Goal: Information Seeking & Learning: Find specific page/section

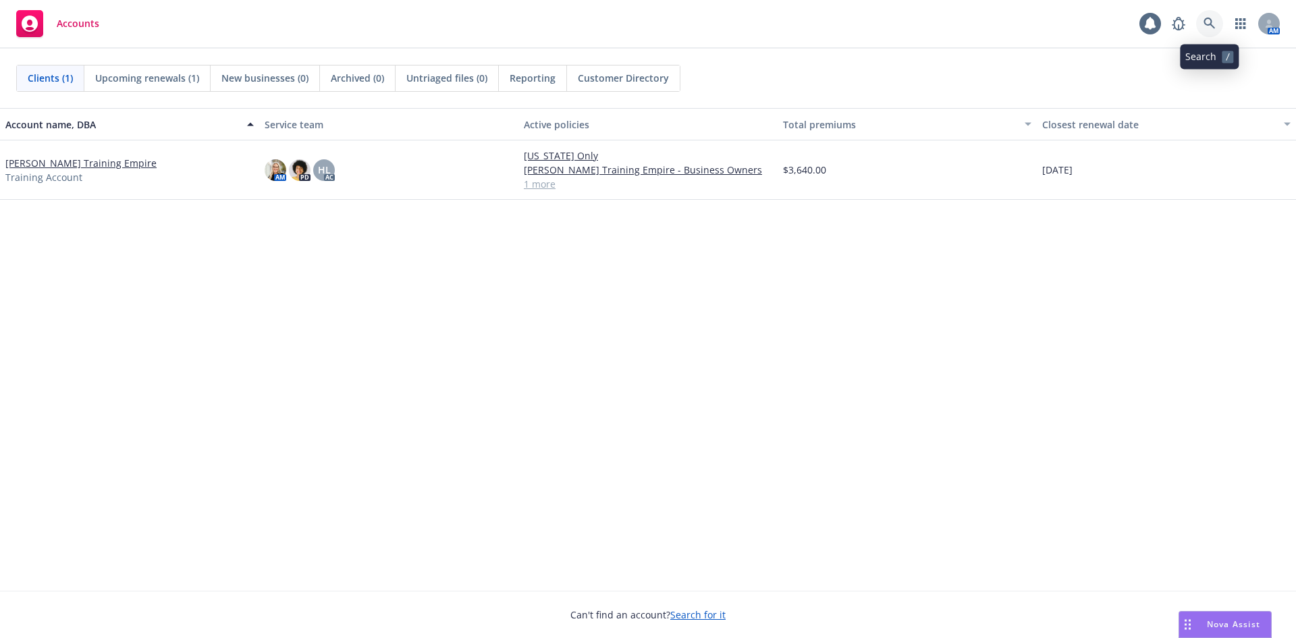
click at [1210, 23] on icon at bounding box center [1210, 24] width 12 height 12
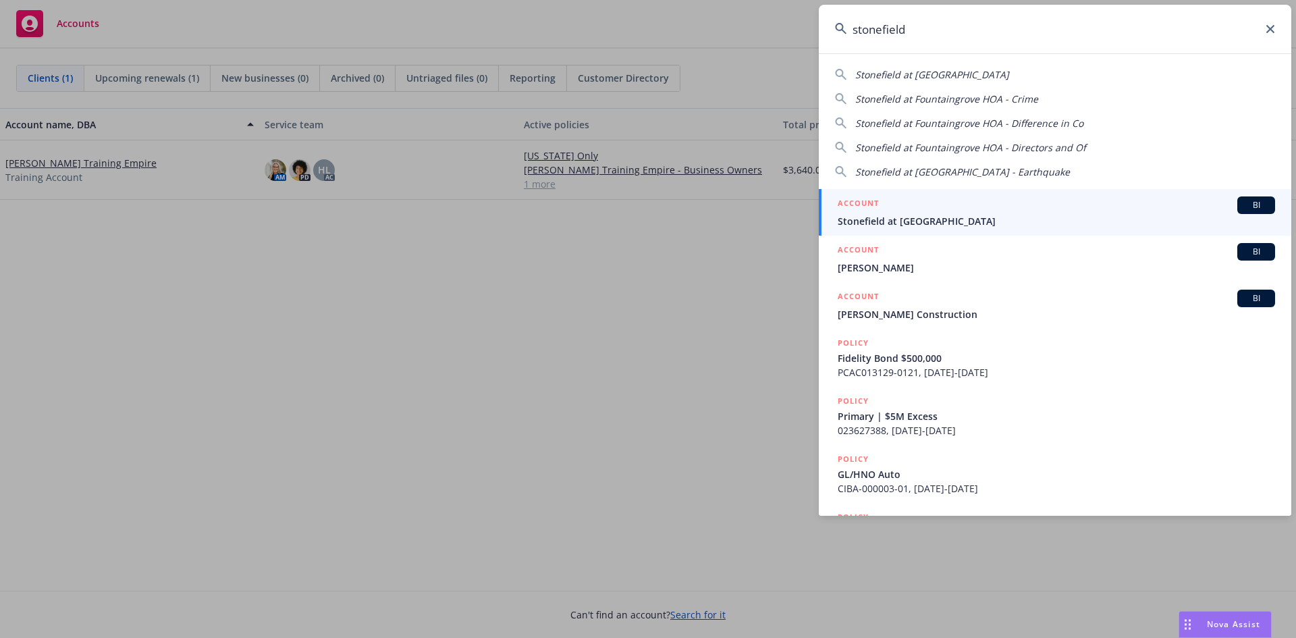
type input "stonefield"
click at [912, 213] on div "ACCOUNT BI" at bounding box center [1057, 205] width 438 height 18
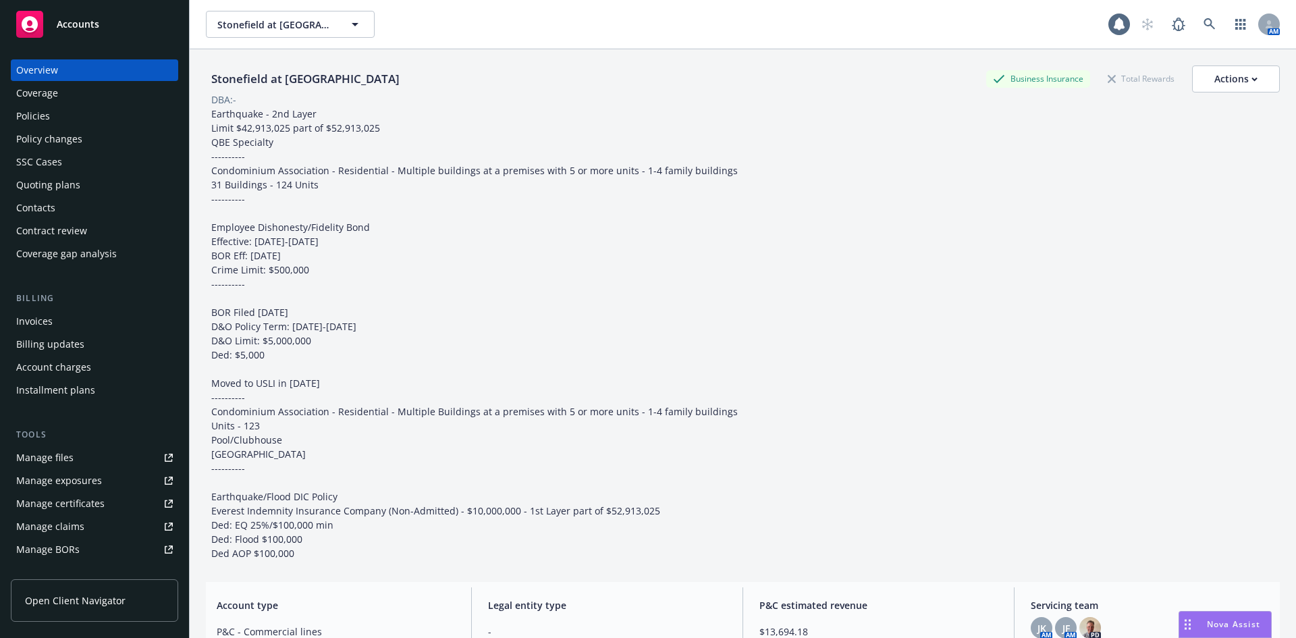
click at [46, 113] on div "Policies" at bounding box center [33, 116] width 34 height 22
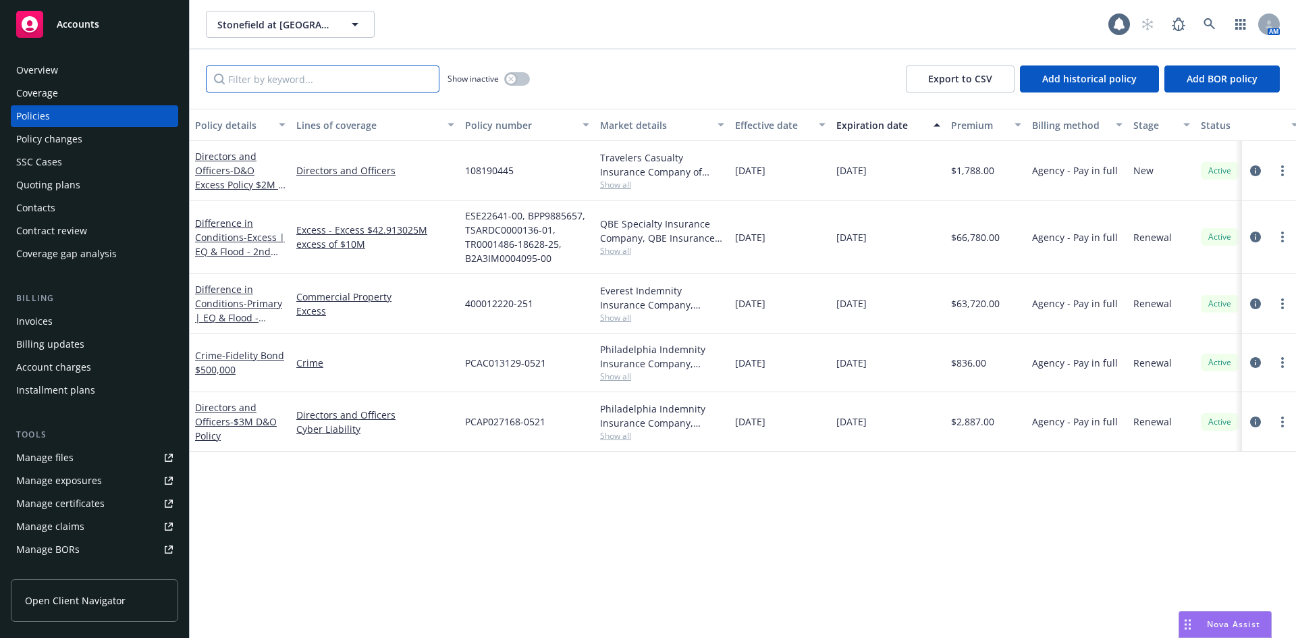
click at [298, 78] on input "Filter by keyword..." at bounding box center [323, 78] width 234 height 27
paste input "400012220-251"
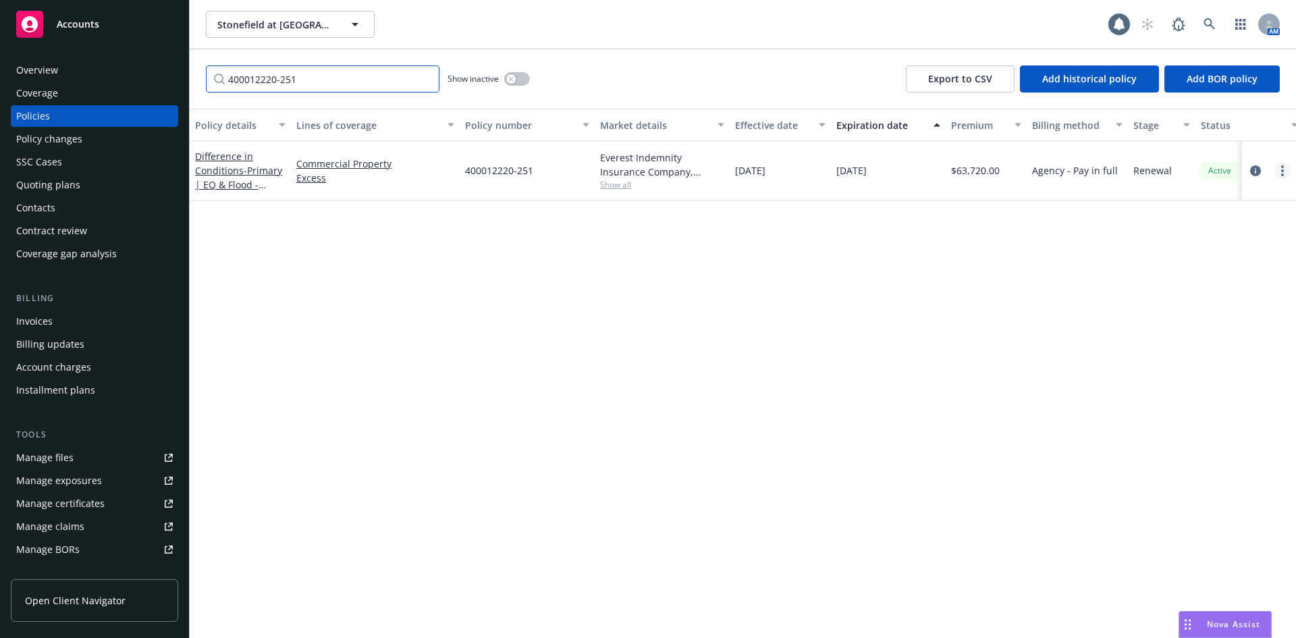
type input "400012220-251"
click at [1285, 174] on link "more" at bounding box center [1283, 171] width 16 height 16
click at [1194, 207] on link "Manage lines of coverage" at bounding box center [1211, 198] width 159 height 27
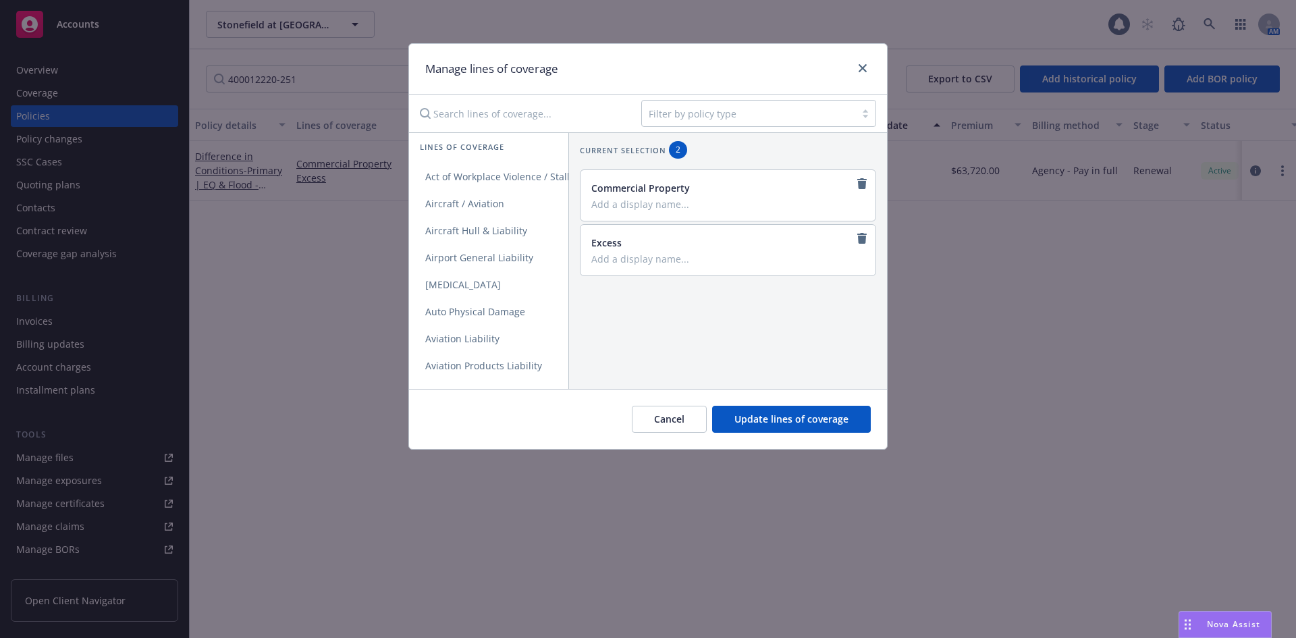
click at [533, 113] on input "Search lines of coverage..." at bounding box center [521, 113] width 219 height 27
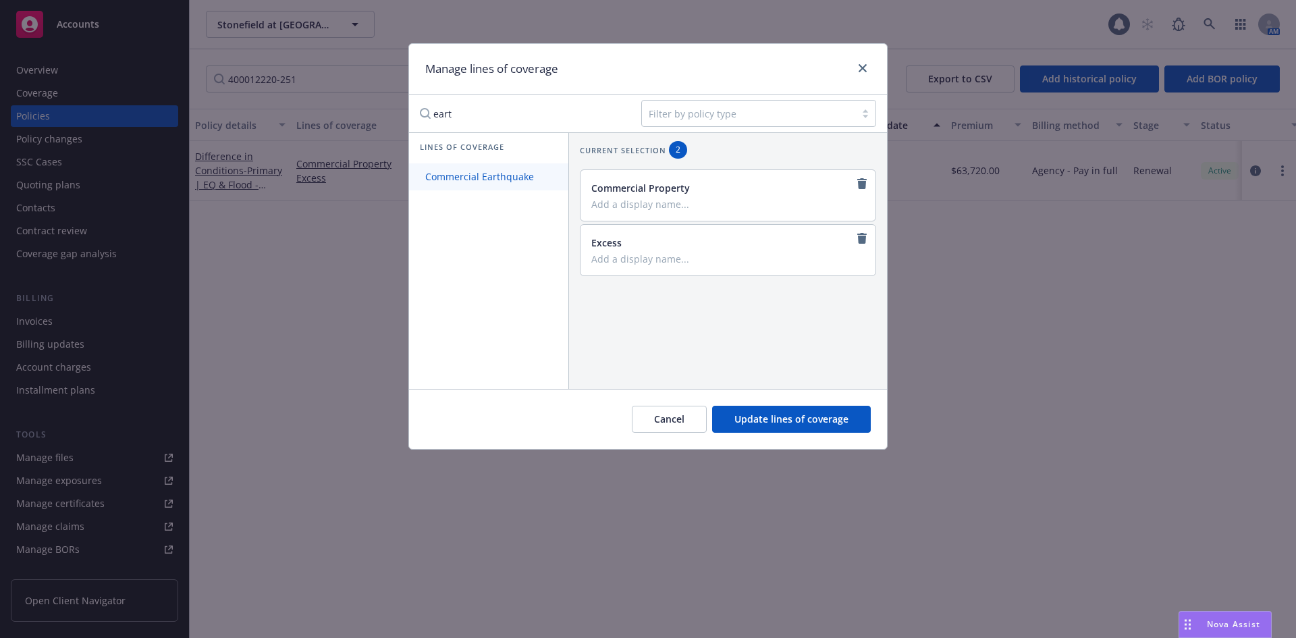
click at [519, 179] on span "Commercial Earthquake" at bounding box center [479, 176] width 141 height 13
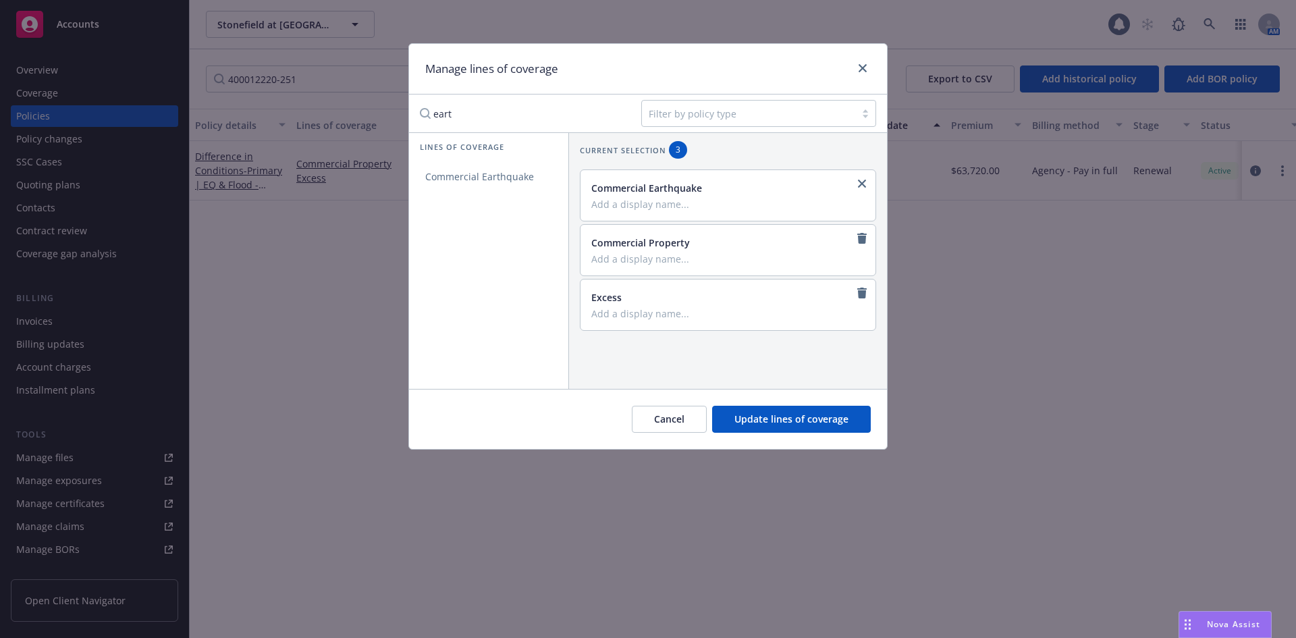
click at [522, 115] on input "eart" at bounding box center [521, 113] width 219 height 27
type input "flood"
click at [495, 169] on link "Flood" at bounding box center [525, 176] width 232 height 27
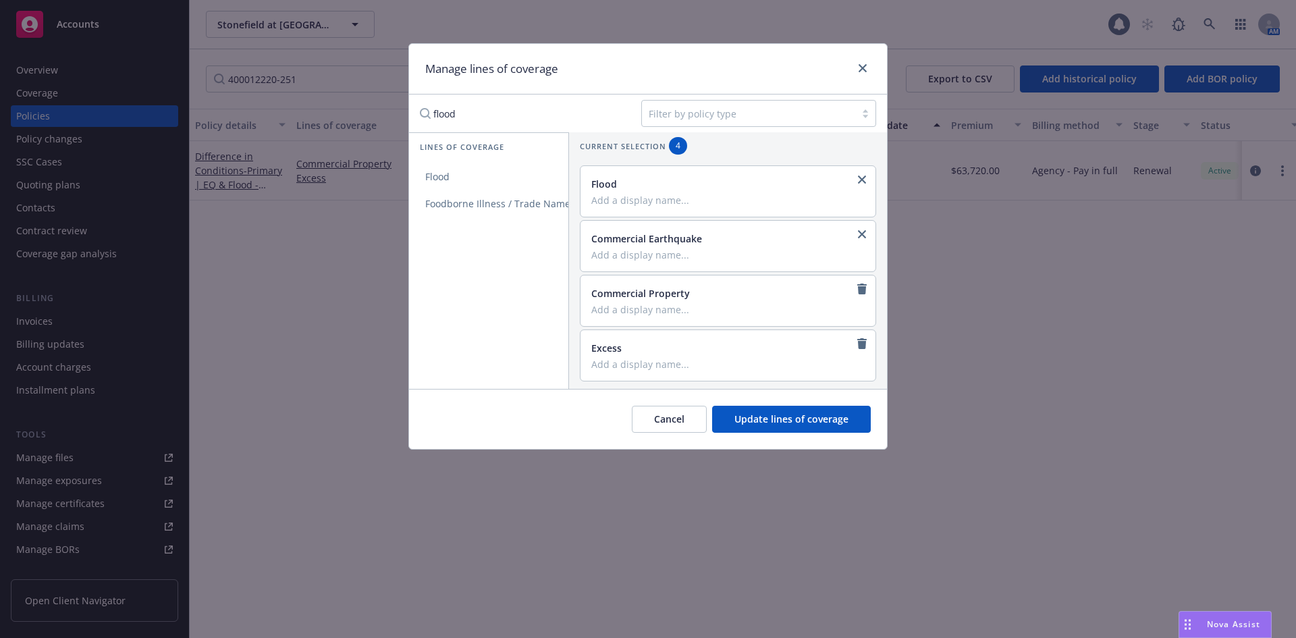
scroll to position [5, 0]
click at [781, 414] on button "Update lines of coverage" at bounding box center [791, 419] width 159 height 27
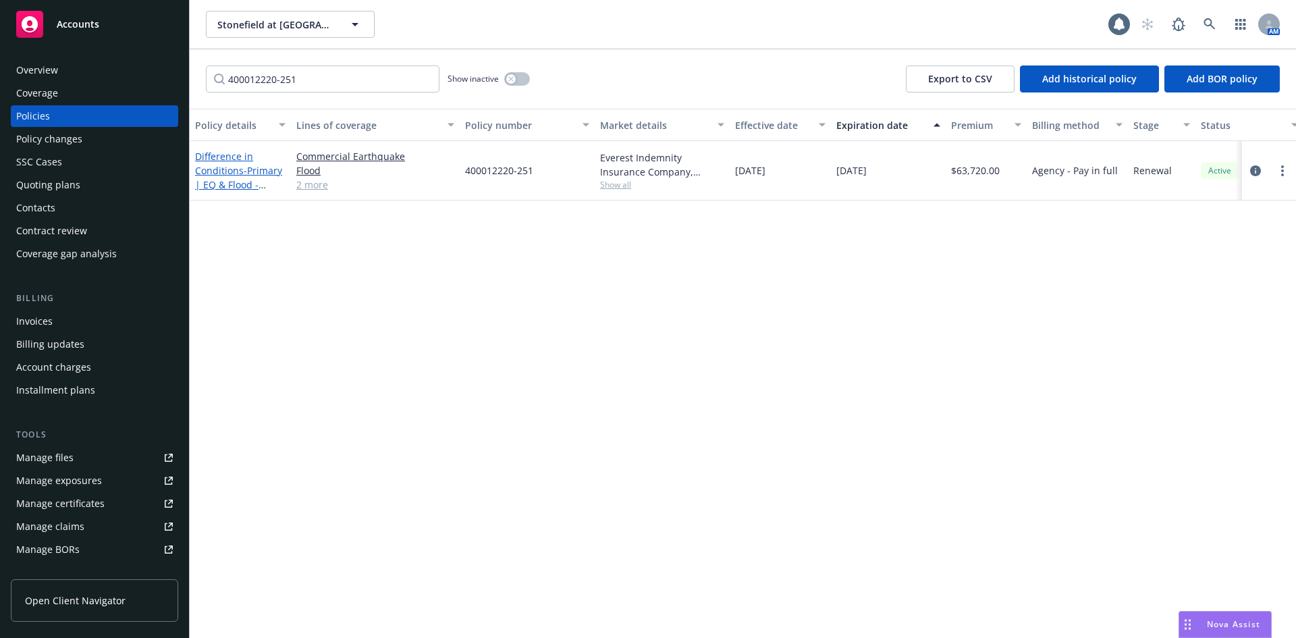
click at [246, 171] on span "- Primary | EQ & Flood - $10Mil Primary" at bounding box center [238, 184] width 87 height 41
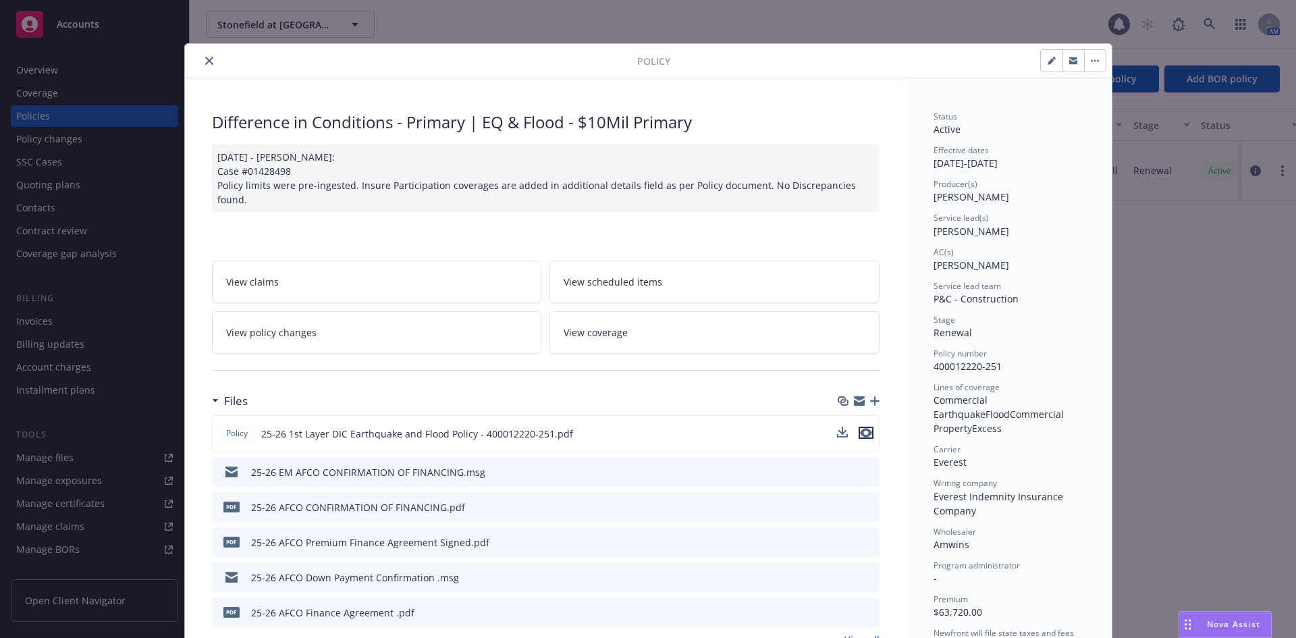
click at [860, 428] on icon "preview file" at bounding box center [866, 432] width 12 height 9
click at [205, 57] on icon "close" at bounding box center [209, 61] width 8 height 8
